Goal: Entertainment & Leisure: Consume media (video, audio)

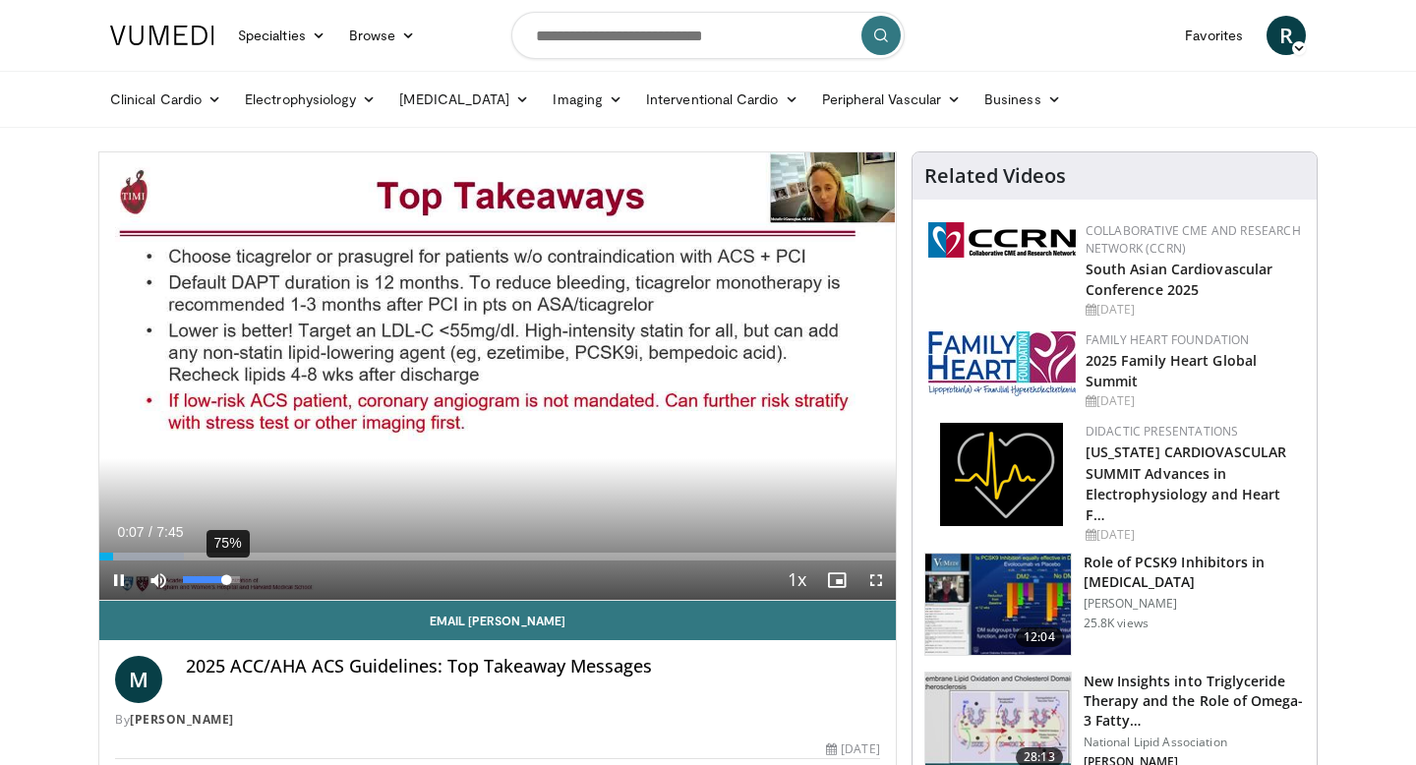
drag, startPoint x: 183, startPoint y: 577, endPoint x: 226, endPoint y: 576, distance: 43.3
click at [226, 576] on div "Volume Level" at bounding box center [204, 579] width 43 height 7
click at [233, 576] on video-js "**********" at bounding box center [497, 376] width 796 height 448
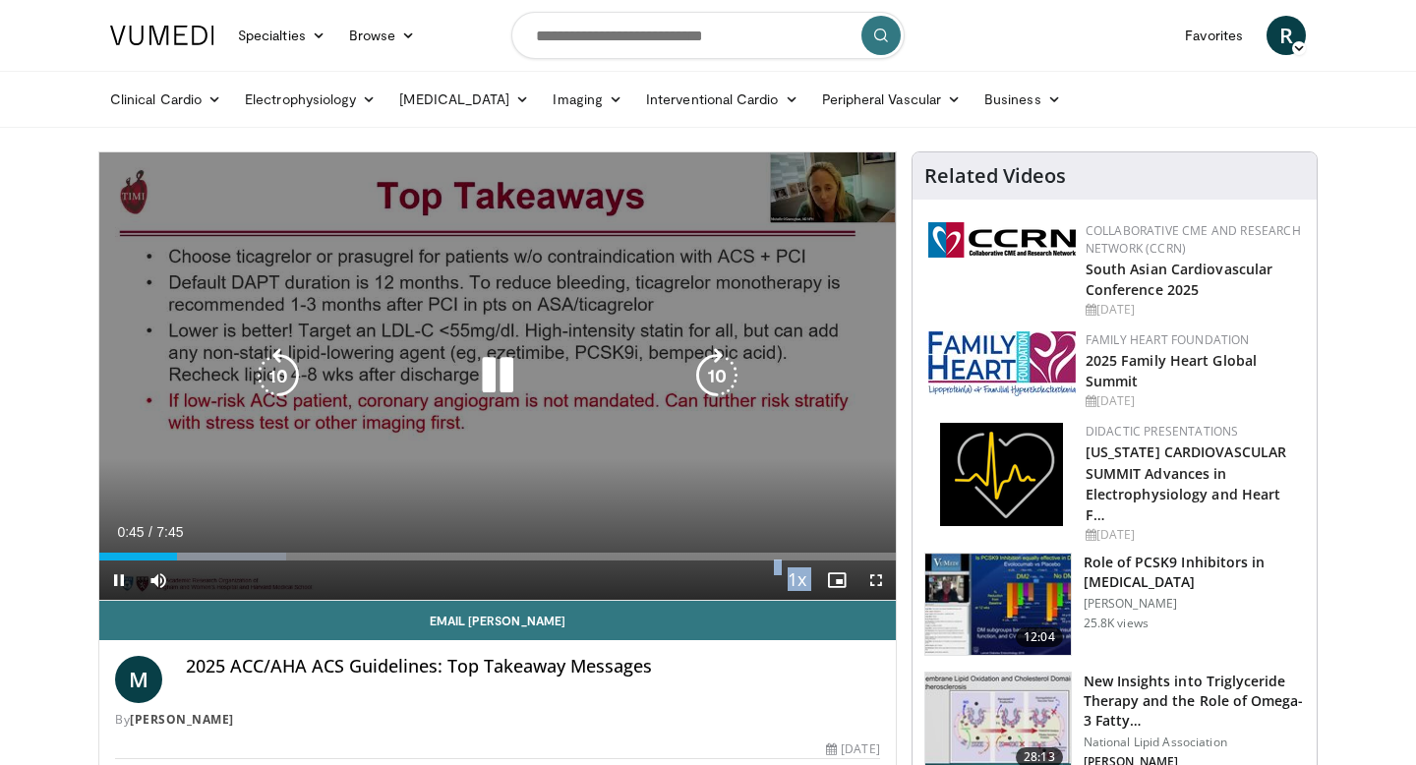
click at [495, 373] on icon "Video Player" at bounding box center [497, 375] width 55 height 55
